Goal: Information Seeking & Learning: Check status

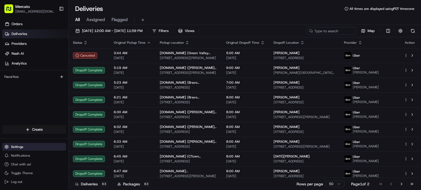
click at [28, 143] on button "Settings" at bounding box center [34, 147] width 64 height 8
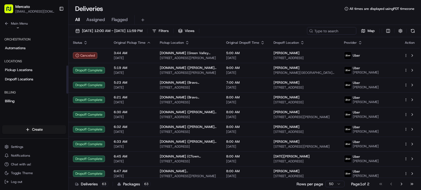
scroll to position [110, 0]
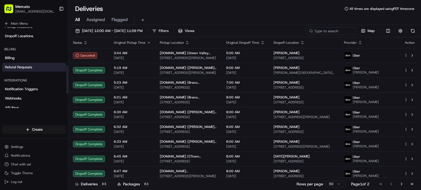
click at [30, 70] on span "Refund Requests" at bounding box center [18, 67] width 27 height 5
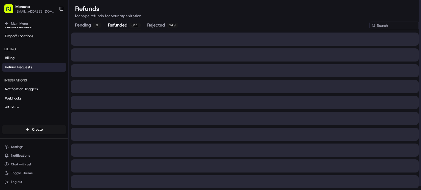
click at [139, 27] on button "refunded 311" at bounding box center [124, 25] width 33 height 9
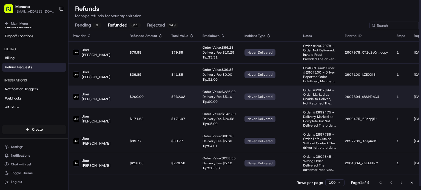
click at [197, 107] on td "$ 232.02" at bounding box center [182, 97] width 31 height 22
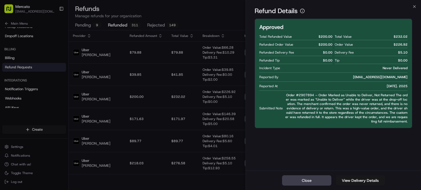
click at [314, 105] on span "Order #2907894 – Order Marked as Unable to Deliver, Not Returned The order was …" at bounding box center [346, 108] width 122 height 31
copy span "2907894"
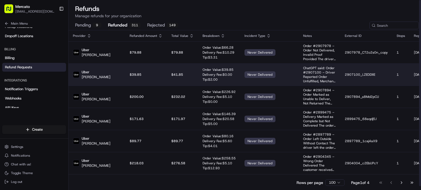
click at [194, 77] on p "$ 41.85" at bounding box center [182, 75] width 22 height 4
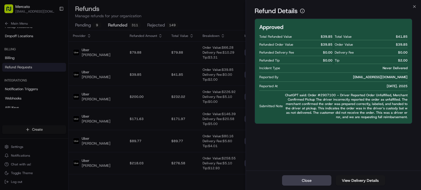
click at [342, 105] on span "ChatGPT said: Order #2907100 – Driver Reported Order Unfulfilled, Merchant Conf…" at bounding box center [346, 106] width 122 height 26
copy span "2907100"
drag, startPoint x: 331, startPoint y: 40, endPoint x: 316, endPoint y: 41, distance: 15.4
click at [316, 40] on div "Total Refunded Value $ 39.85" at bounding box center [295, 36] width 73 height 7
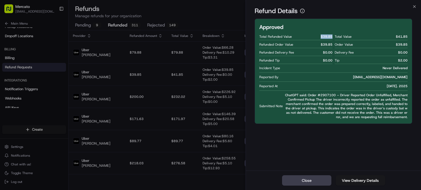
copy span "$ 39.85"
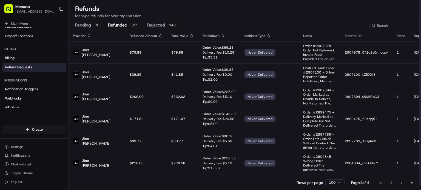
click at [192, 55] on p "$ 79.88" at bounding box center [182, 52] width 22 height 4
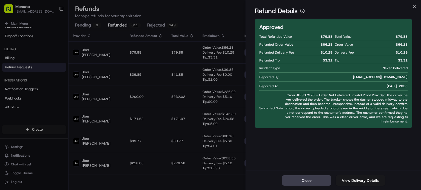
click at [316, 106] on span "Order #2907978 – Order Not Delivered, Invalid Proof Provided The driver never d…" at bounding box center [346, 108] width 122 height 31
copy span "2907978"
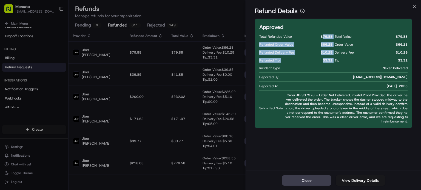
drag, startPoint x: 333, startPoint y: 39, endPoint x: 321, endPoint y: 41, distance: 12.3
click at [321, 41] on div "Total Refunded Value $ 79.88 Refunded Order Value $ 66.28 Refunded Delivery Fee…" at bounding box center [333, 78] width 148 height 91
click at [321, 39] on span "$ 79.88" at bounding box center [326, 36] width 12 height 4
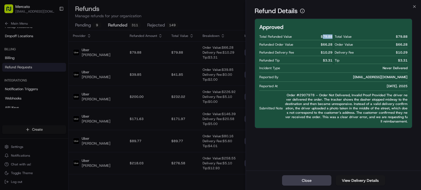
click at [321, 39] on span "$ 79.88" at bounding box center [326, 36] width 12 height 4
click at [322, 39] on span "$ 79.88" at bounding box center [326, 36] width 12 height 4
click at [326, 39] on span "$ 79.88" at bounding box center [326, 36] width 12 height 4
drag, startPoint x: 332, startPoint y: 40, endPoint x: 319, endPoint y: 42, distance: 13.1
click at [320, 39] on span "$ 79.88" at bounding box center [326, 36] width 12 height 4
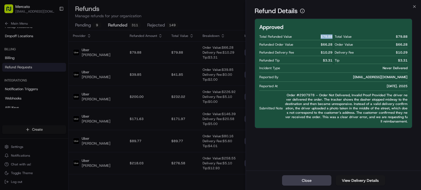
copy span "$ 79.88"
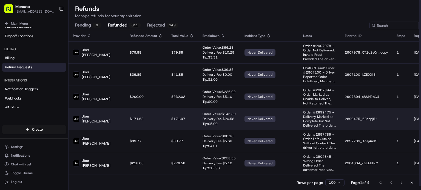
click at [161, 121] on p "$171.63" at bounding box center [146, 119] width 33 height 4
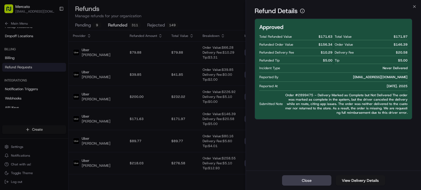
click at [312, 106] on span "Order #2899475 – Delivery Marked as Complete but Not Delivered The order was ma…" at bounding box center [346, 104] width 122 height 22
copy span "2899475"
drag, startPoint x: 331, startPoint y: 40, endPoint x: 316, endPoint y: 41, distance: 14.8
click at [316, 40] on div "Total Refunded Value $ 171.63" at bounding box center [295, 36] width 73 height 7
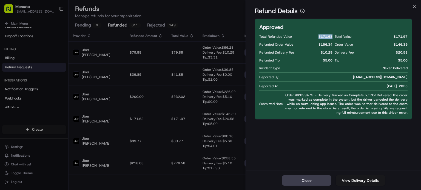
copy span "$ 171.63"
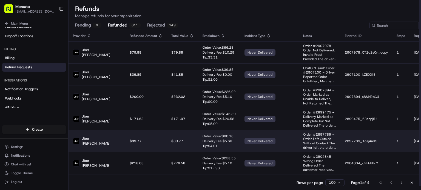
click at [157, 152] on td "$89.77" at bounding box center [146, 141] width 42 height 22
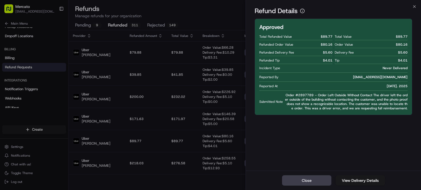
click at [313, 107] on span "Order #2897789 – Order Left Outside Without Contact The driver left the order o…" at bounding box center [346, 102] width 122 height 18
copy span "2897789"
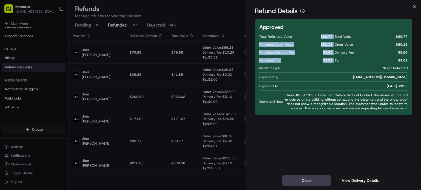
drag, startPoint x: 333, startPoint y: 42, endPoint x: 318, endPoint y: 42, distance: 14.8
click at [318, 42] on div "Total Refunded Value $ 89.77 Refunded Order Value $ 80.16 Refunded Delivery Fee…" at bounding box center [333, 71] width 148 height 77
click at [318, 40] on div "Total Refunded Value $ 89.77" at bounding box center [295, 36] width 73 height 7
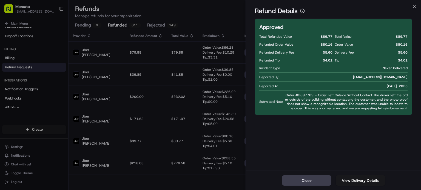
click at [331, 39] on span "$ 89.77" at bounding box center [326, 36] width 12 height 4
click at [330, 39] on span "$ 89.77" at bounding box center [326, 36] width 12 height 4
drag, startPoint x: 331, startPoint y: 41, endPoint x: 320, endPoint y: 41, distance: 11.0
click at [320, 39] on span "$ 89.77" at bounding box center [326, 36] width 12 height 4
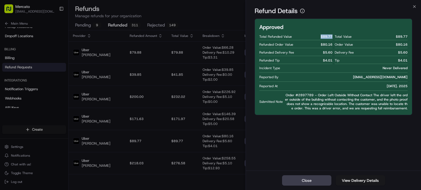
copy span "$ 89.77"
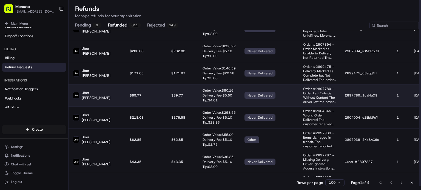
scroll to position [55, 0]
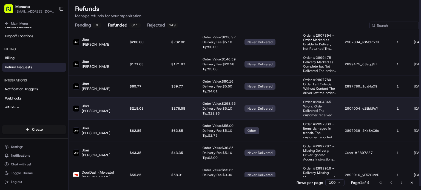
click at [201, 120] on td "Order Value: $ 258.55 Delivery Fee: $ 5.10 Tip: $ 12.93" at bounding box center [219, 108] width 42 height 22
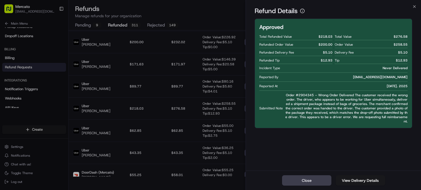
click at [318, 106] on span "Order #2904345 – Wrong Order Delivered The customer received the wrong order. T…" at bounding box center [346, 108] width 122 height 31
copy span "2904345"
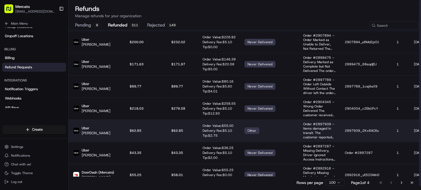
click at [145, 133] on p "$62.85" at bounding box center [146, 131] width 33 height 4
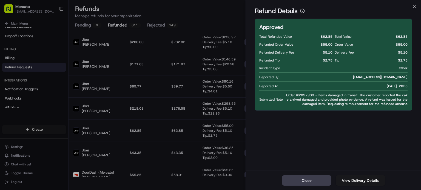
click at [318, 106] on span "Order #2897939 – Items damaged in transit. The customer reported the cake arriv…" at bounding box center [346, 99] width 122 height 13
